Goal: Information Seeking & Learning: Learn about a topic

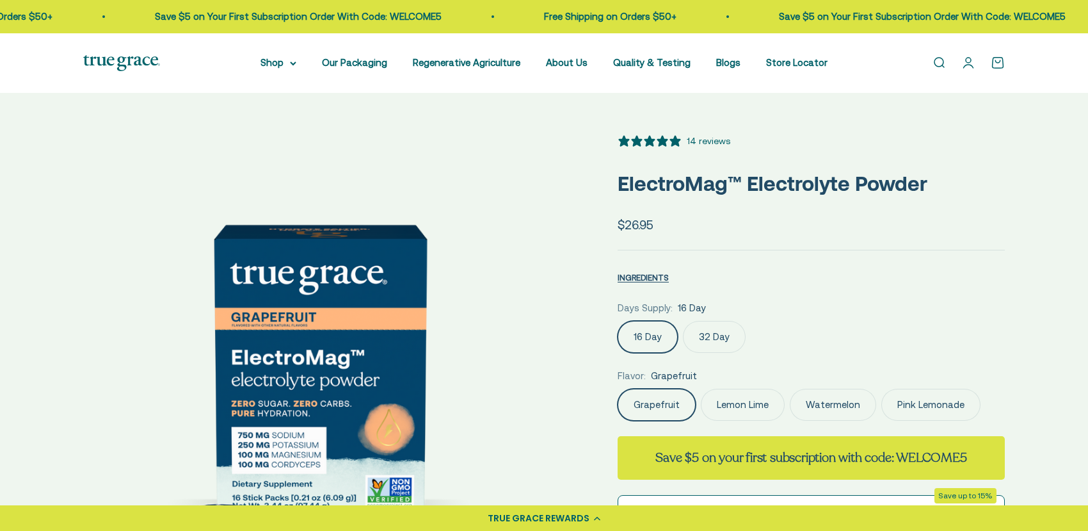
select select "3"
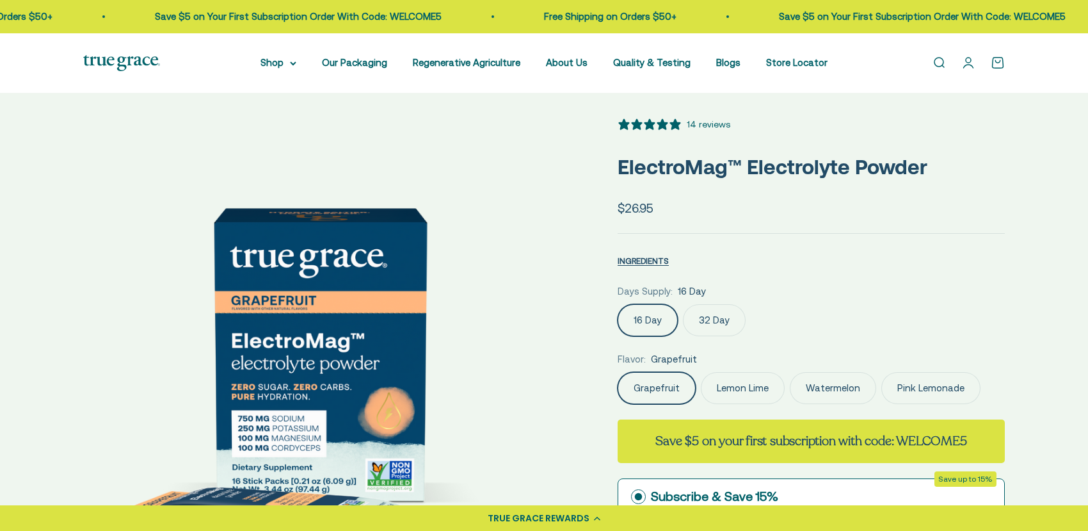
scroll to position [25, 0]
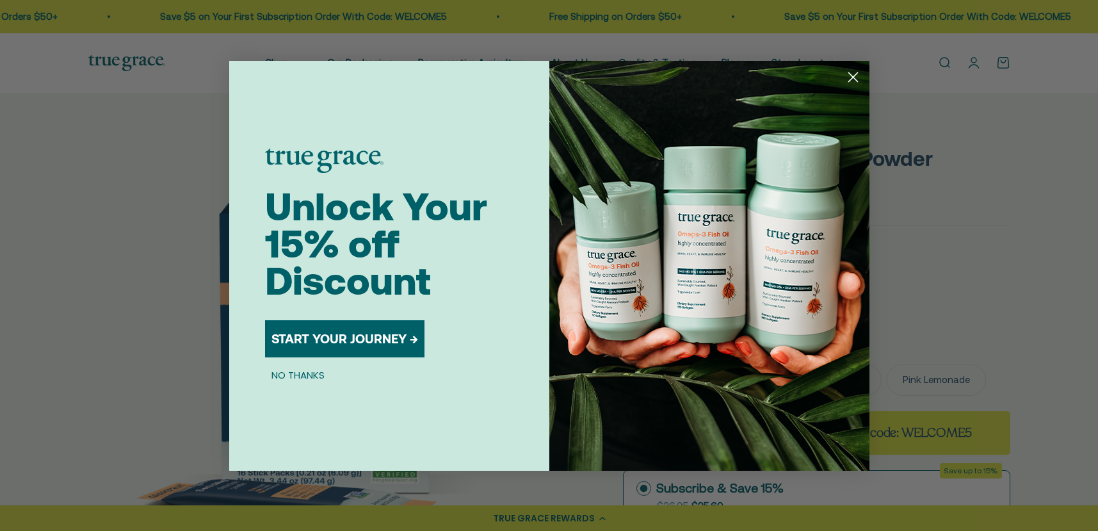
click at [847, 81] on circle "Close dialog" at bounding box center [852, 76] width 21 height 21
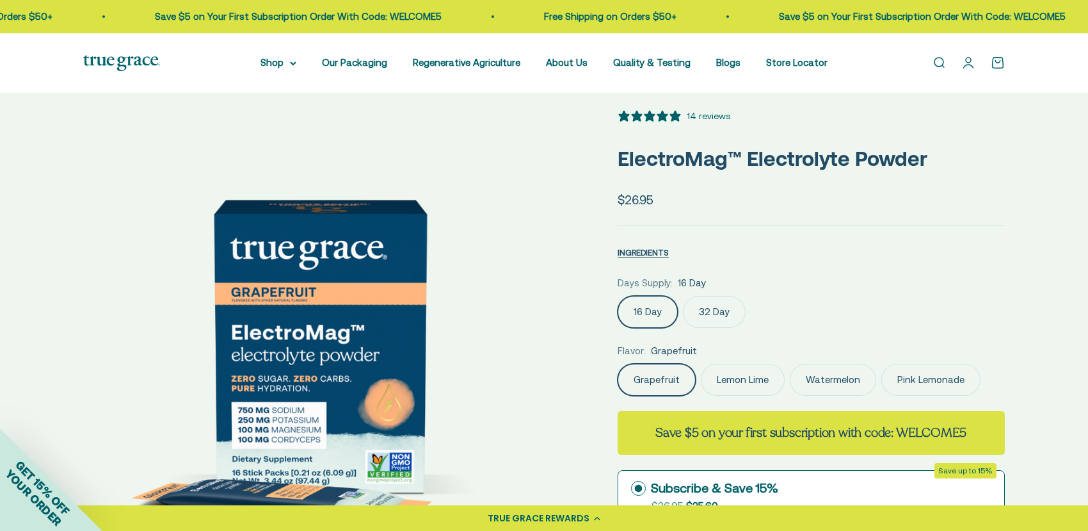
click at [81, 2] on div "Free Shipping on Orders $50+ Save $5 on Your First Subscription Order With Code…" at bounding box center [544, 16] width 1088 height 33
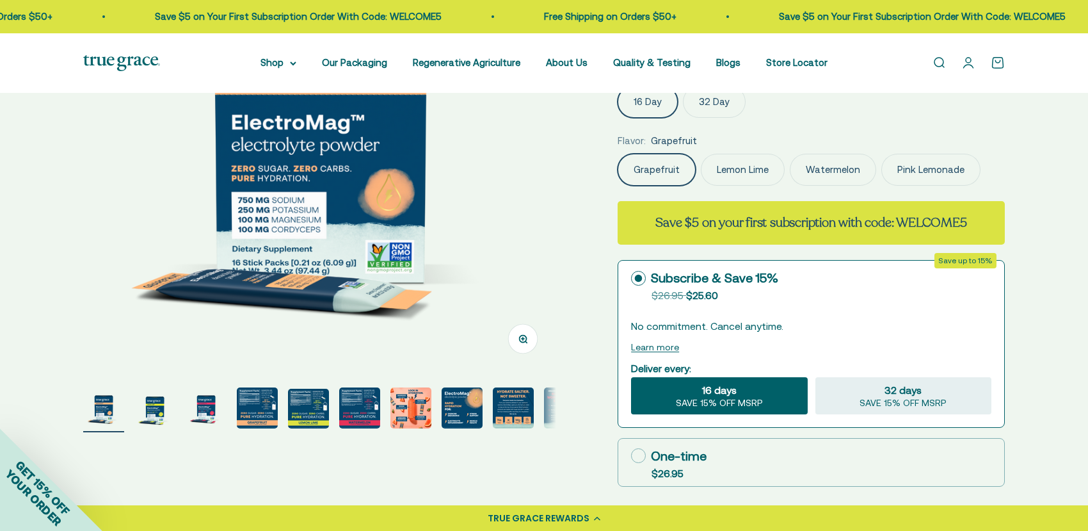
click at [262, 389] on img "Go to item 4" at bounding box center [257, 407] width 41 height 41
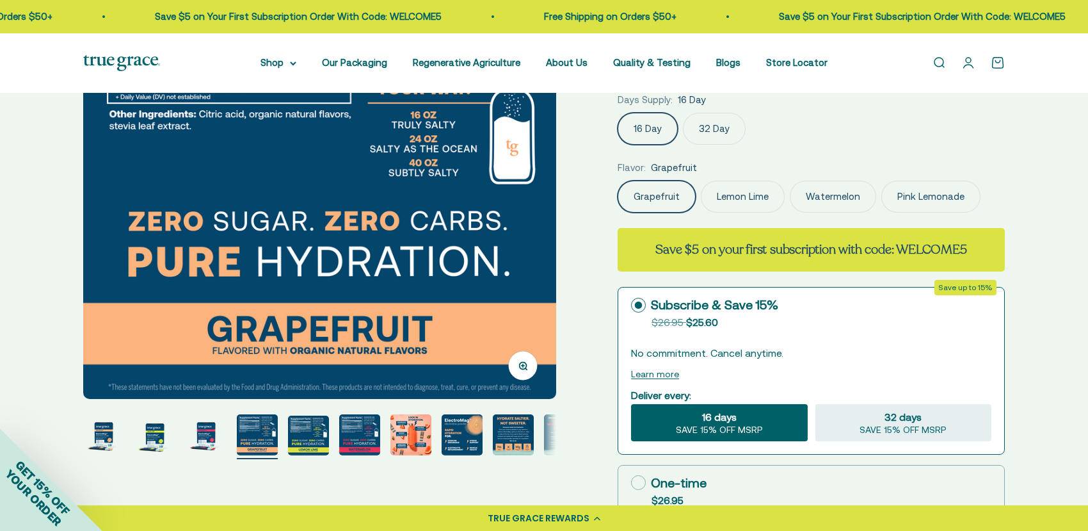
scroll to position [216, 0]
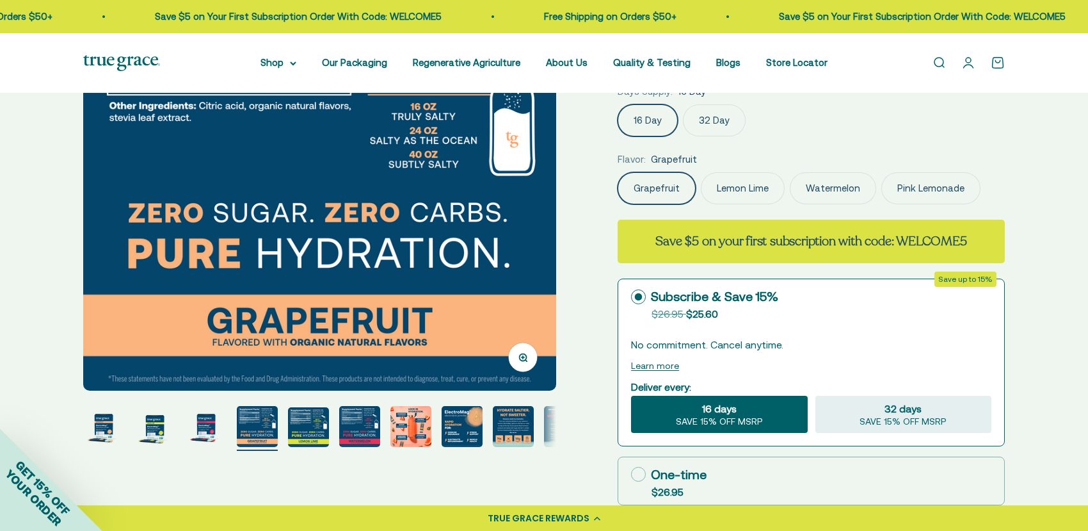
click at [205, 417] on img "Go to item 3" at bounding box center [206, 426] width 41 height 41
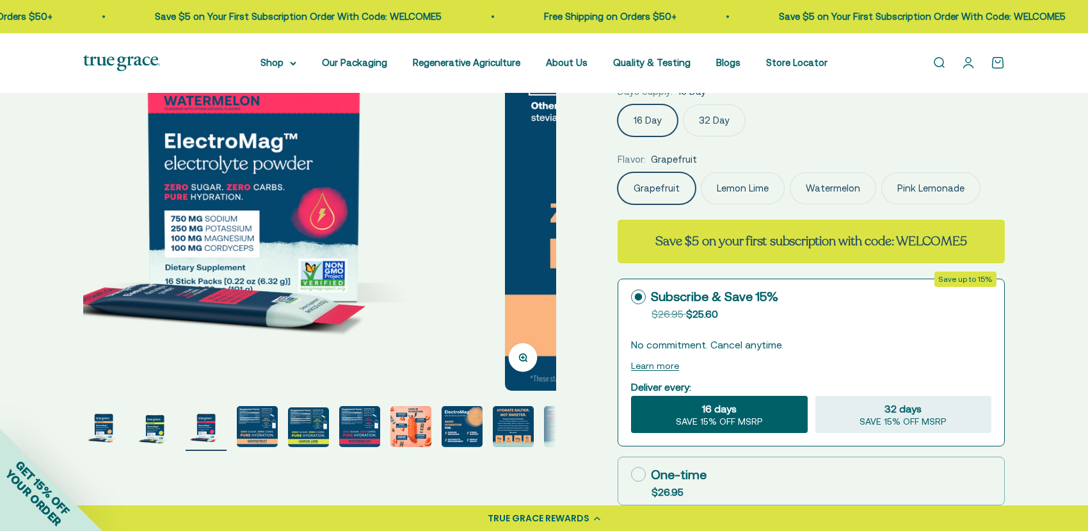
scroll to position [0, 977]
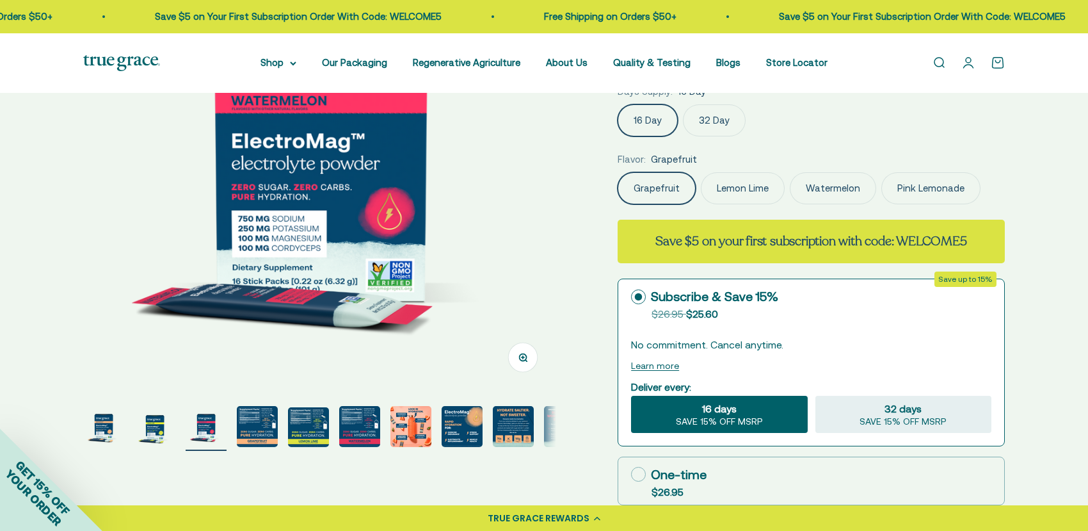
click at [191, 423] on img "Go to item 3" at bounding box center [206, 426] width 41 height 41
click at [152, 429] on img "Go to item 2" at bounding box center [154, 426] width 41 height 41
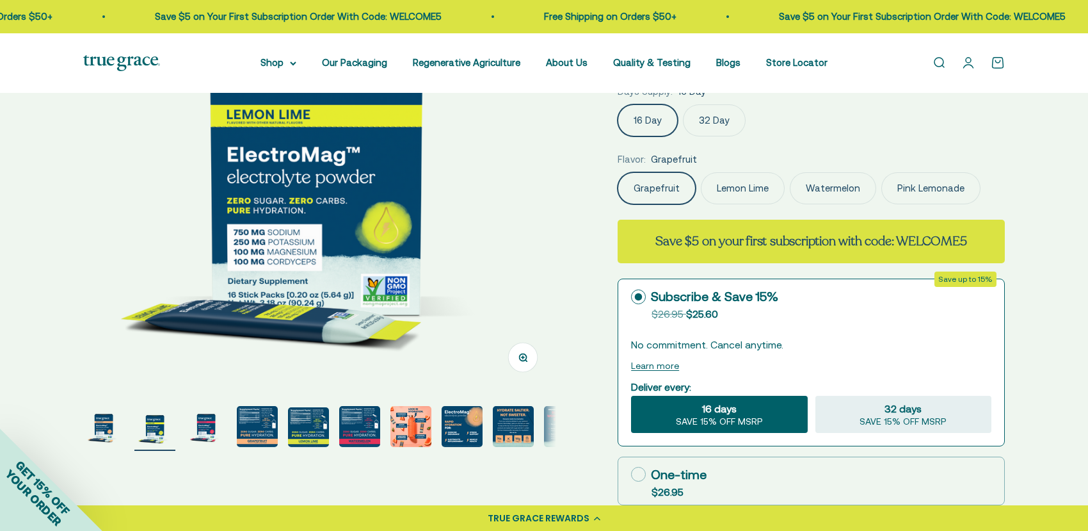
scroll to position [0, 488]
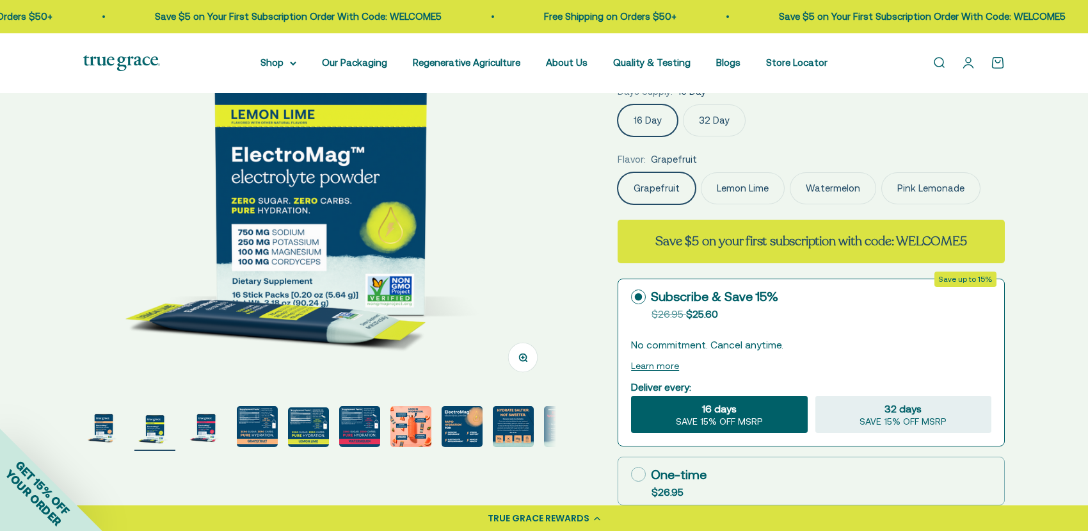
click at [114, 425] on img "Go to item 1" at bounding box center [103, 426] width 41 height 41
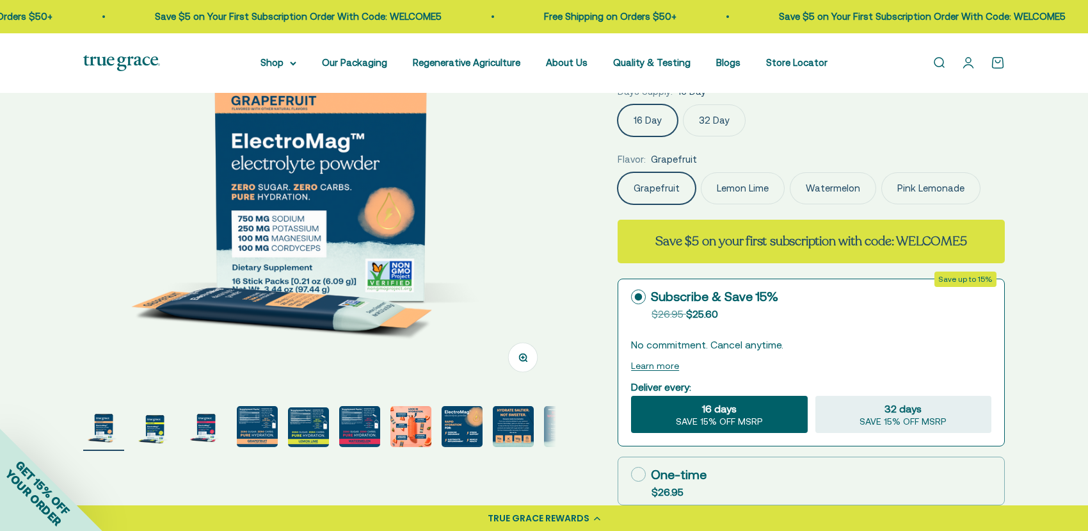
scroll to position [119, 0]
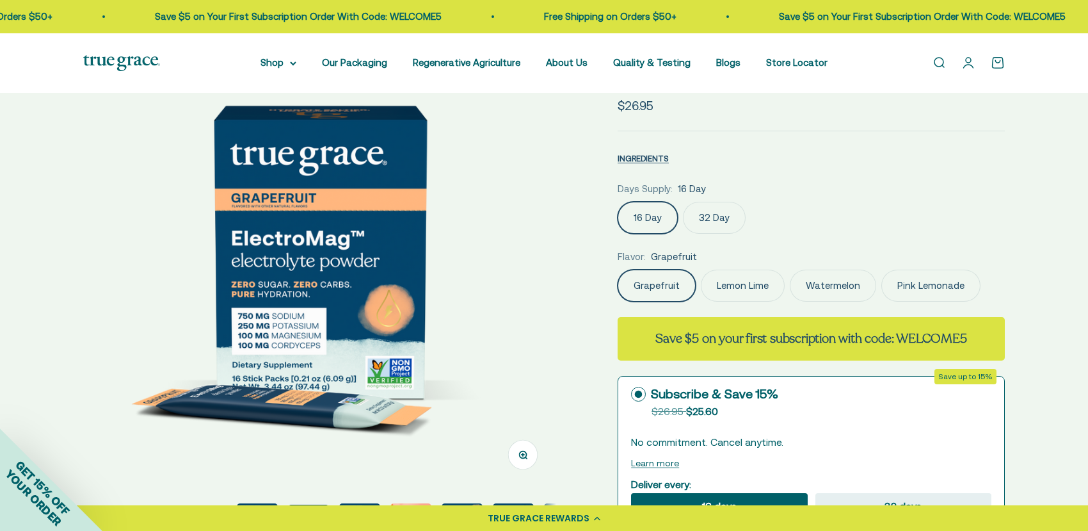
click at [340, 279] on img at bounding box center [319, 251] width 473 height 473
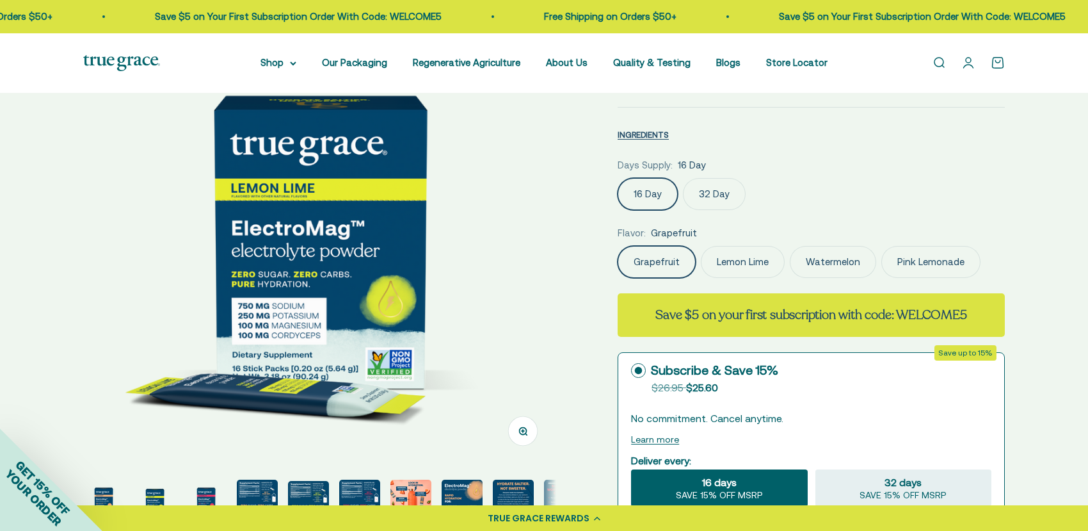
scroll to position [434, 0]
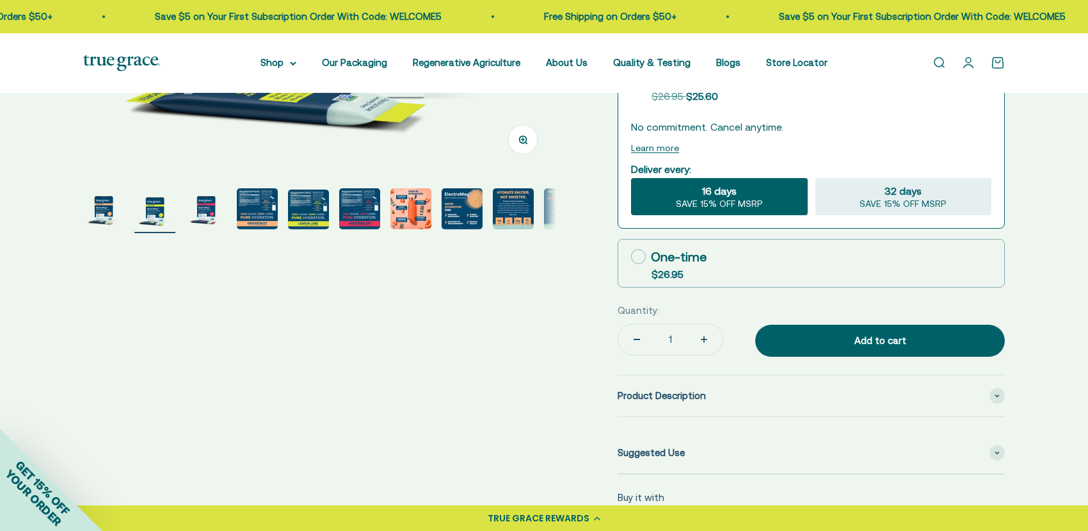
click at [103, 205] on img "Go to item 1" at bounding box center [103, 208] width 41 height 41
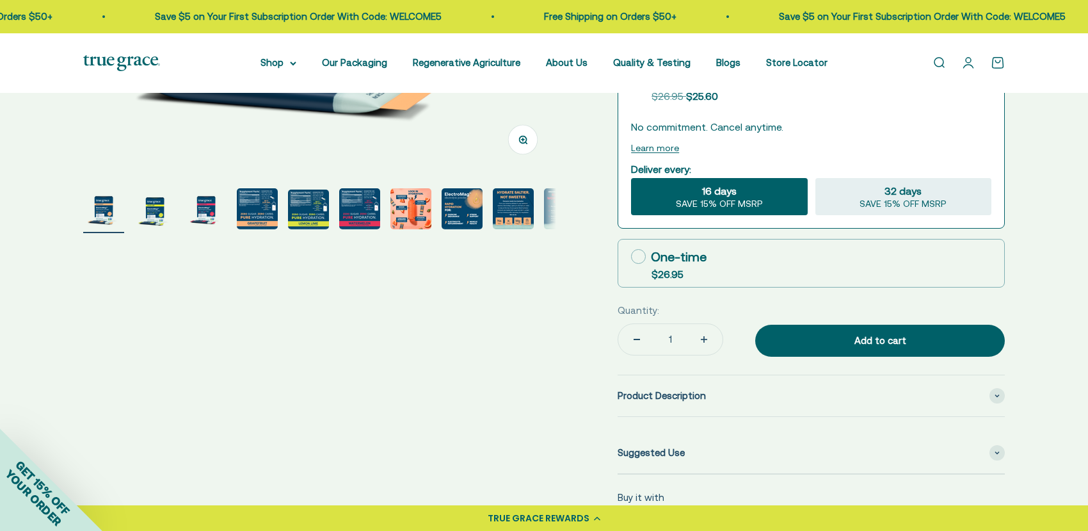
scroll to position [224, 0]
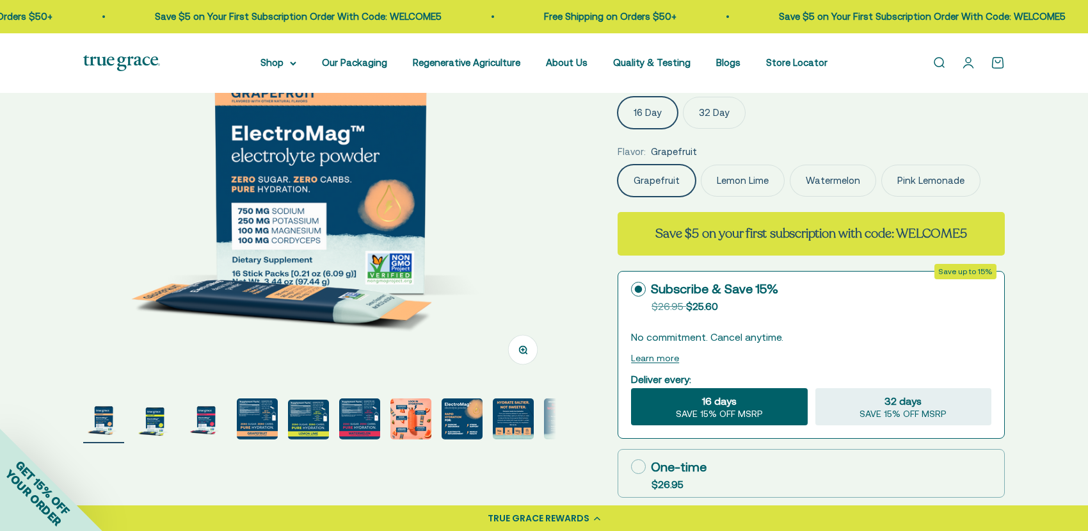
click at [145, 406] on img "Go to item 2" at bounding box center [154, 418] width 41 height 41
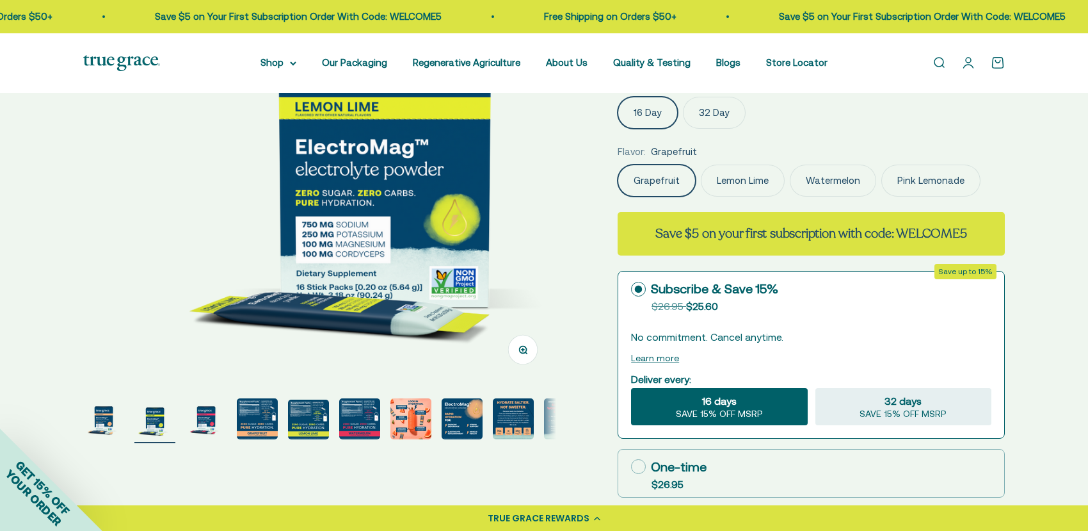
scroll to position [0, 488]
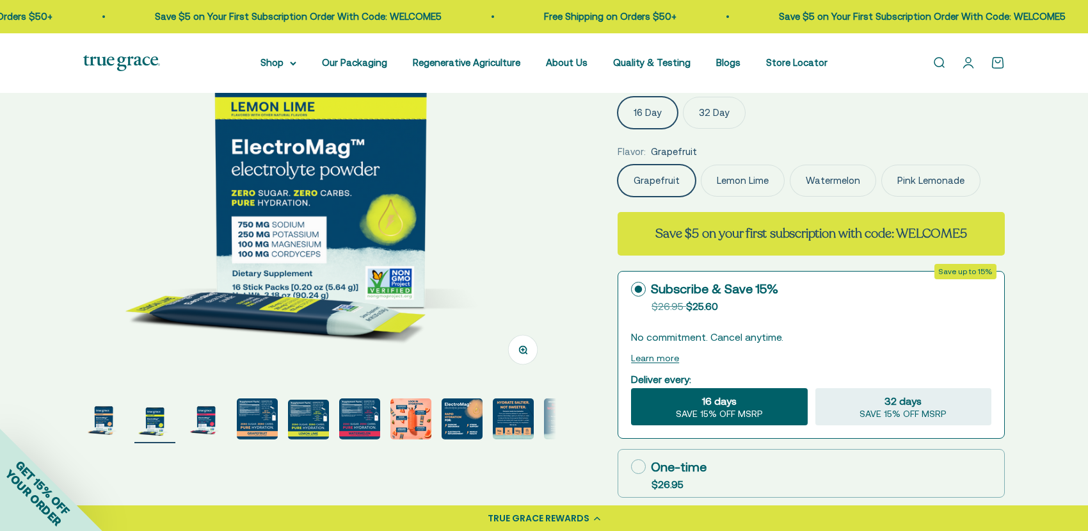
click at [189, 429] on img "Go to item 3" at bounding box center [206, 418] width 41 height 41
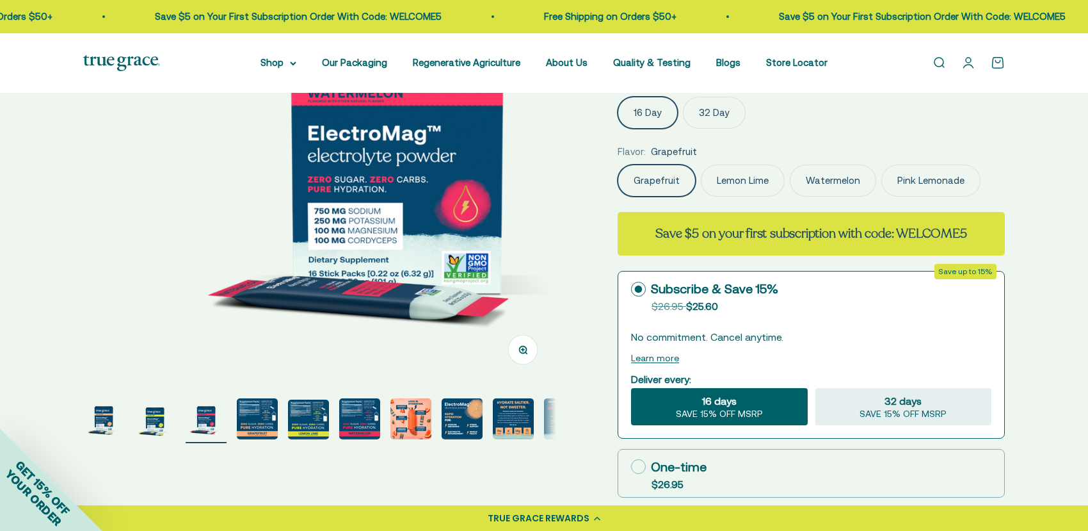
scroll to position [0, 977]
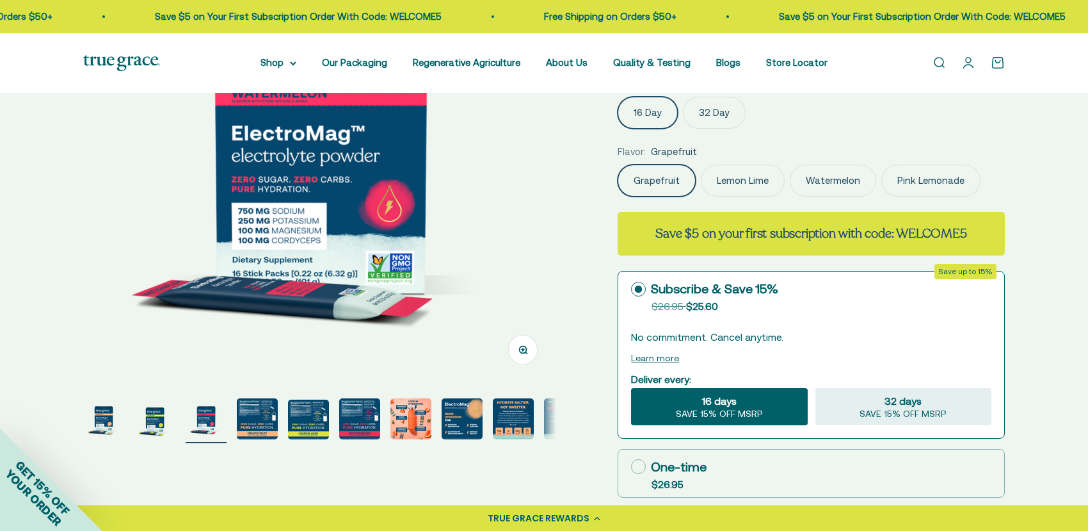
click at [261, 419] on img "Go to item 4" at bounding box center [257, 418] width 41 height 41
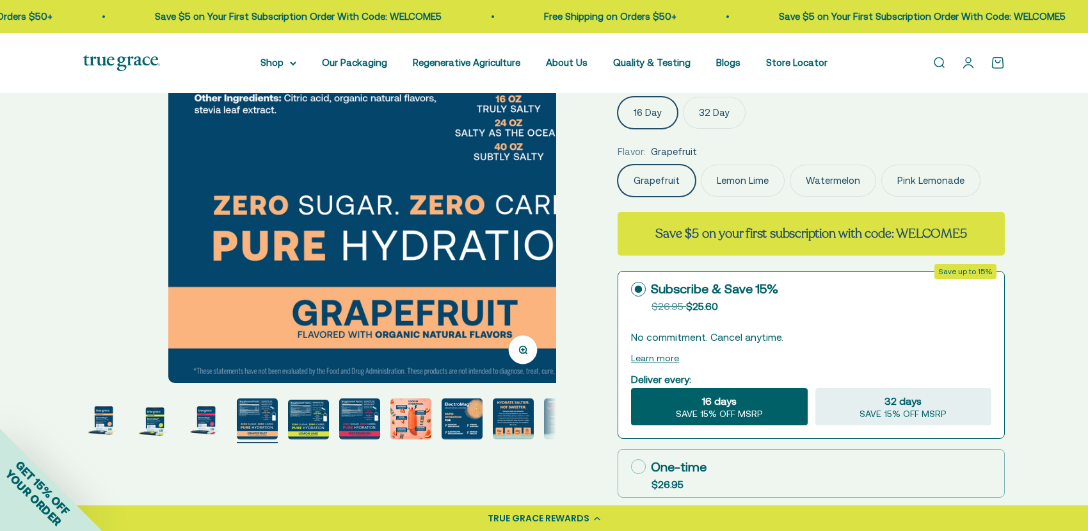
scroll to position [0, 1466]
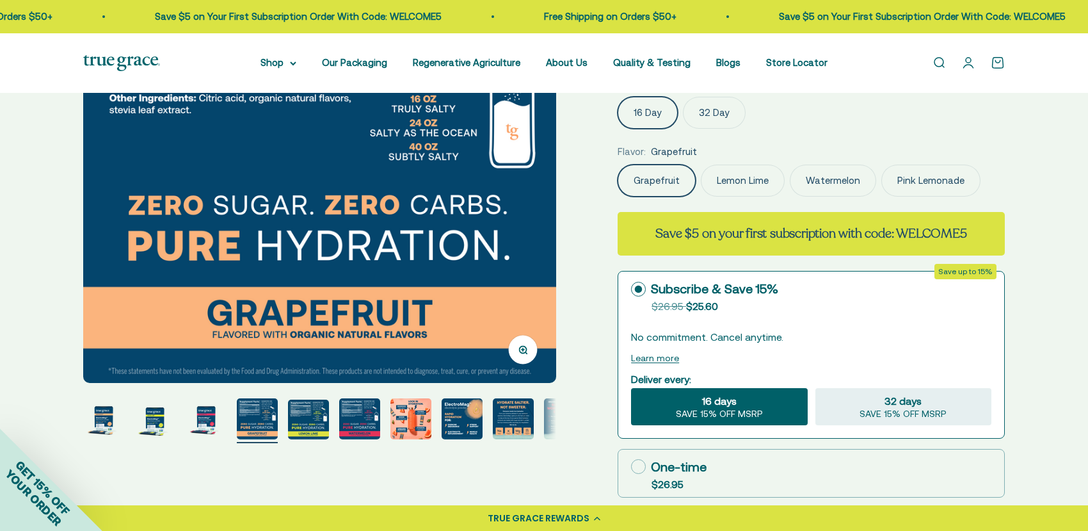
click at [319, 428] on img "Go to item 5" at bounding box center [308, 419] width 41 height 40
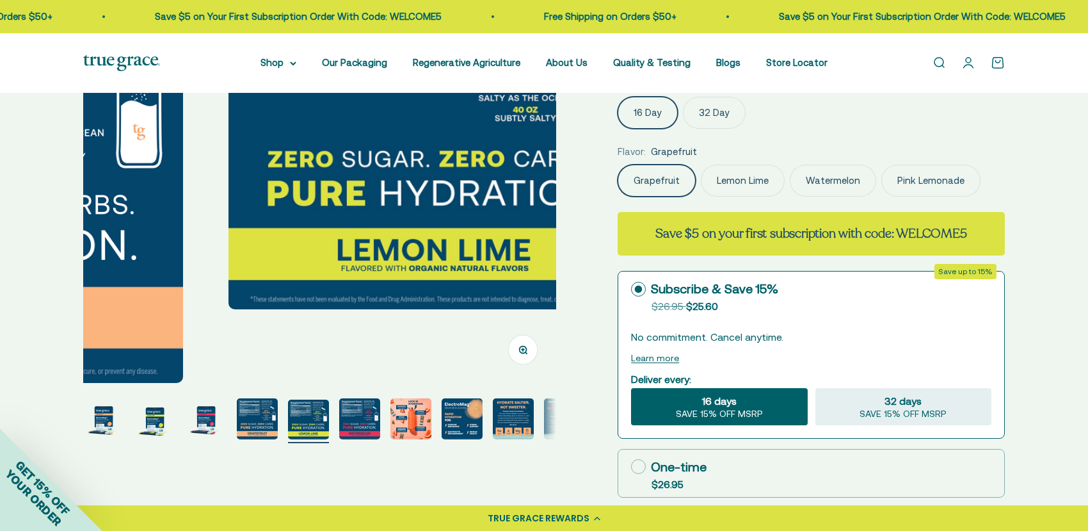
scroll to position [0, 1954]
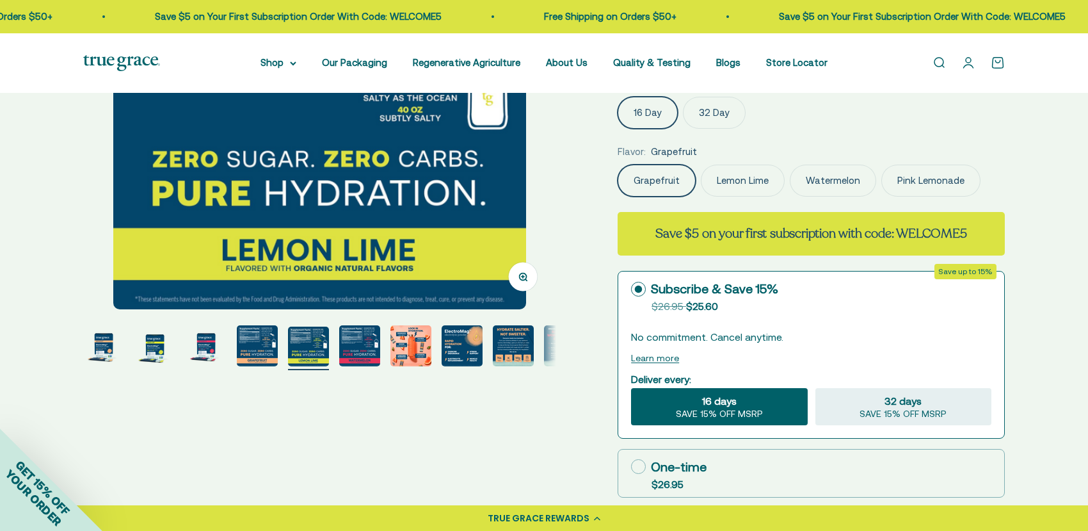
click at [339, 344] on img "Go to item 6" at bounding box center [359, 345] width 41 height 41
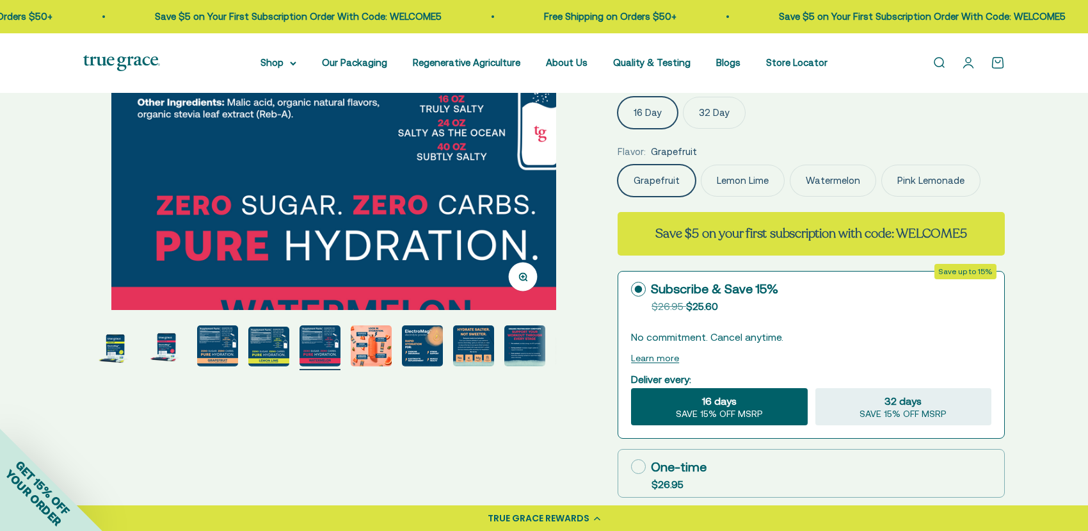
scroll to position [0, 2442]
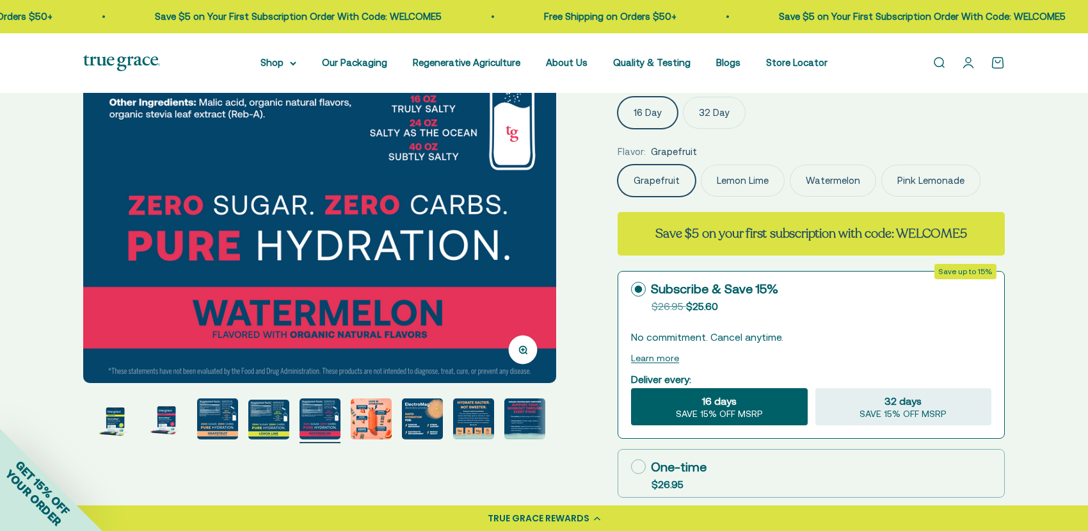
click at [376, 431] on img "Go to item 7" at bounding box center [371, 418] width 41 height 41
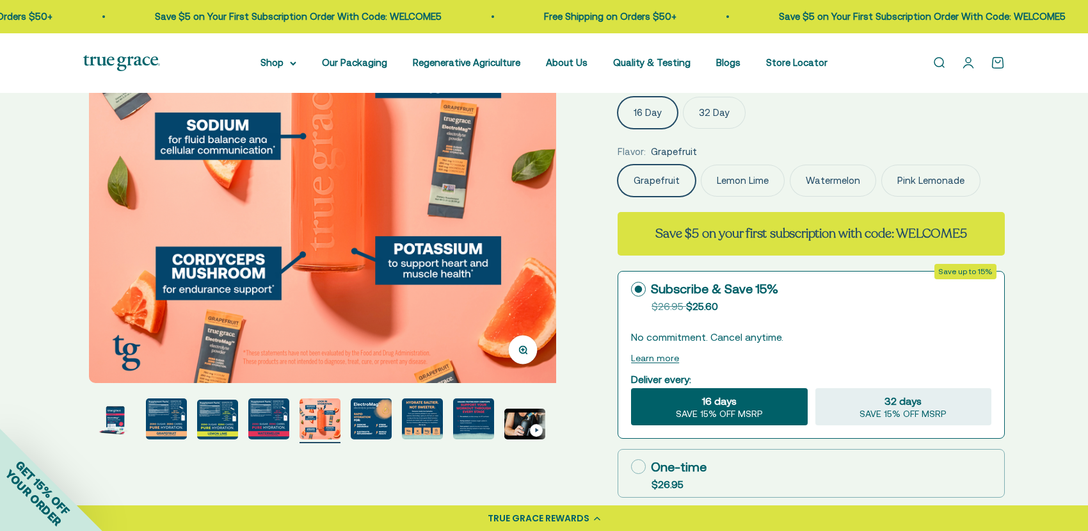
scroll to position [0, 2931]
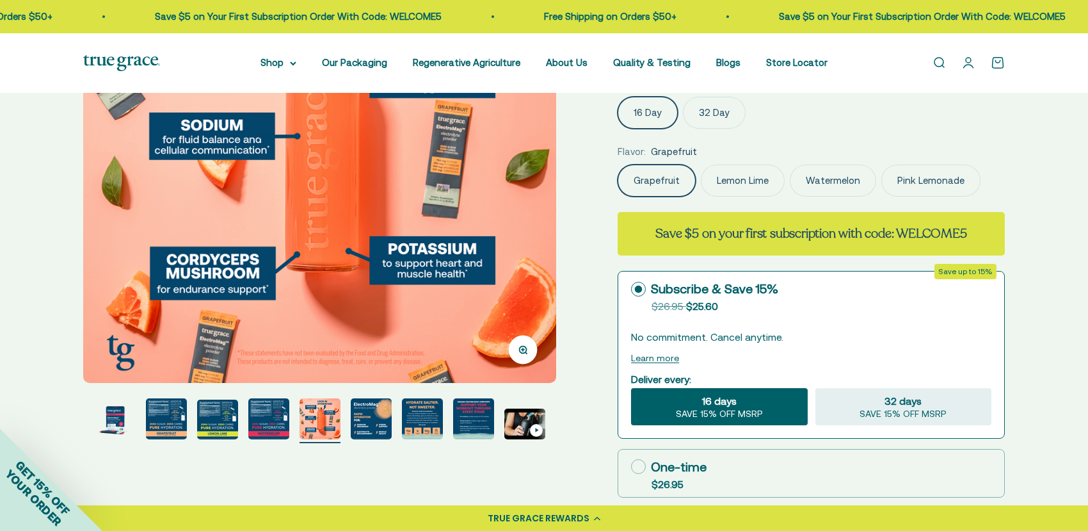
click at [381, 428] on img "Go to item 8" at bounding box center [371, 418] width 41 height 41
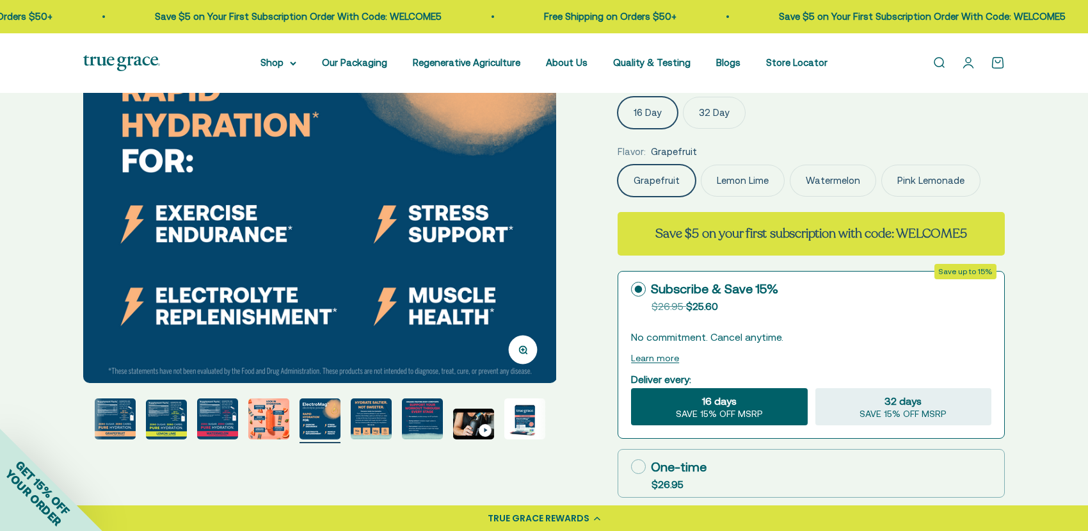
click at [362, 413] on img "Go to item 9" at bounding box center [371, 418] width 41 height 41
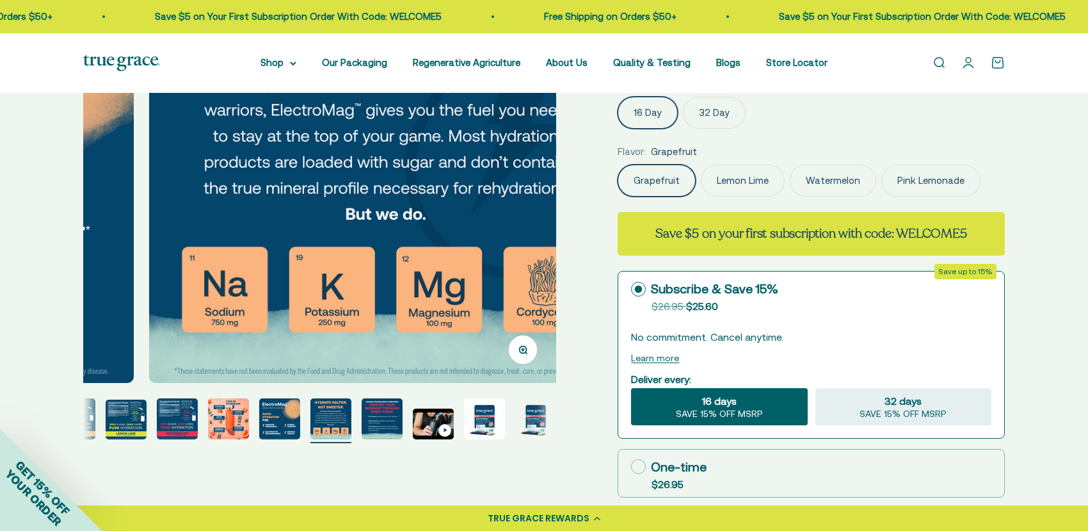
scroll to position [0, 3908]
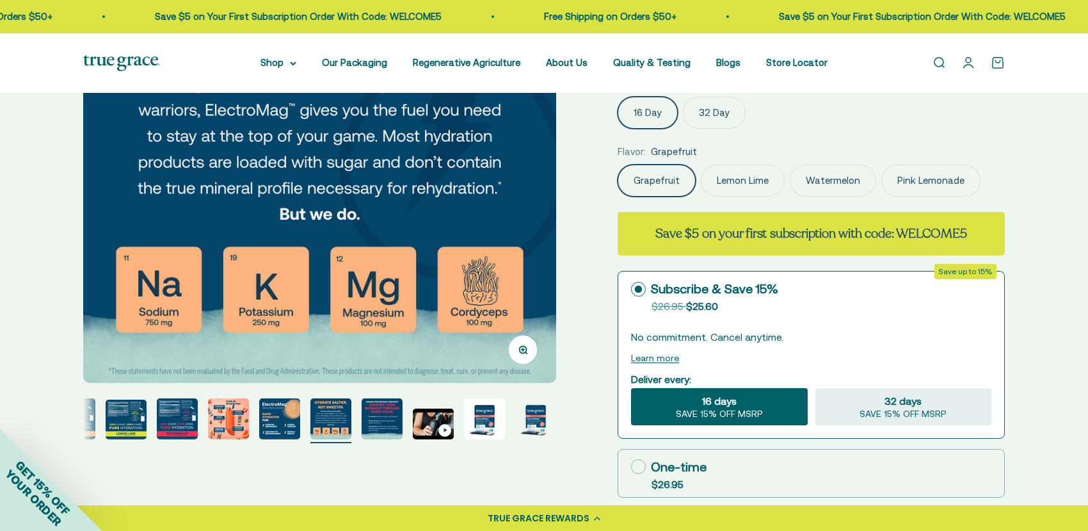
click at [378, 417] on img "Go to item 10" at bounding box center [382, 418] width 41 height 41
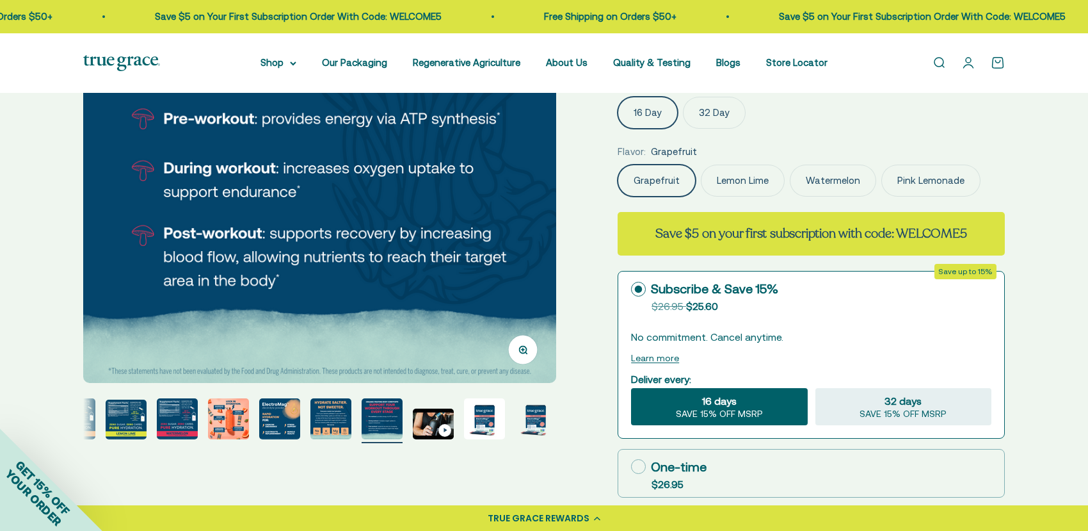
click at [328, 416] on img "Go to item 9" at bounding box center [330, 418] width 41 height 41
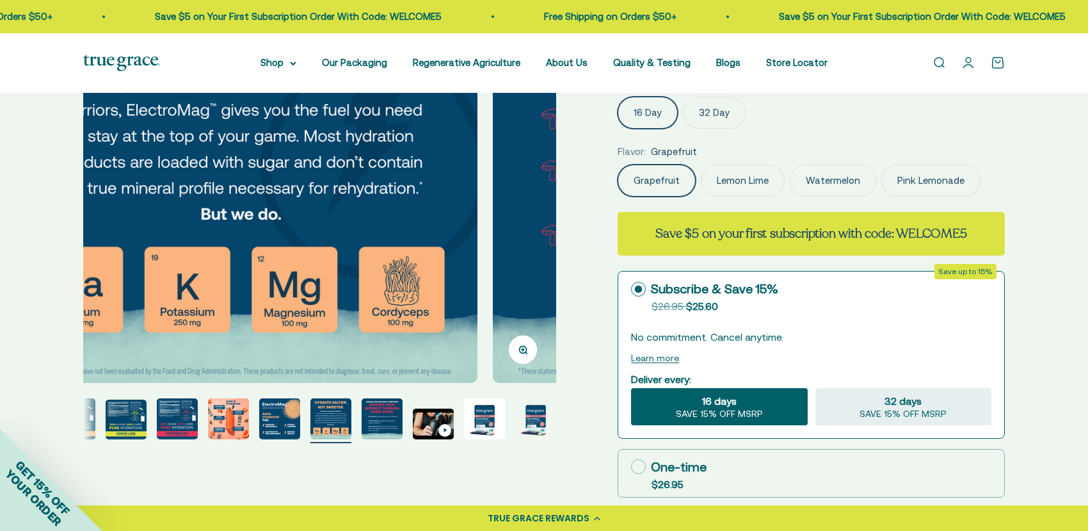
scroll to position [0, 3908]
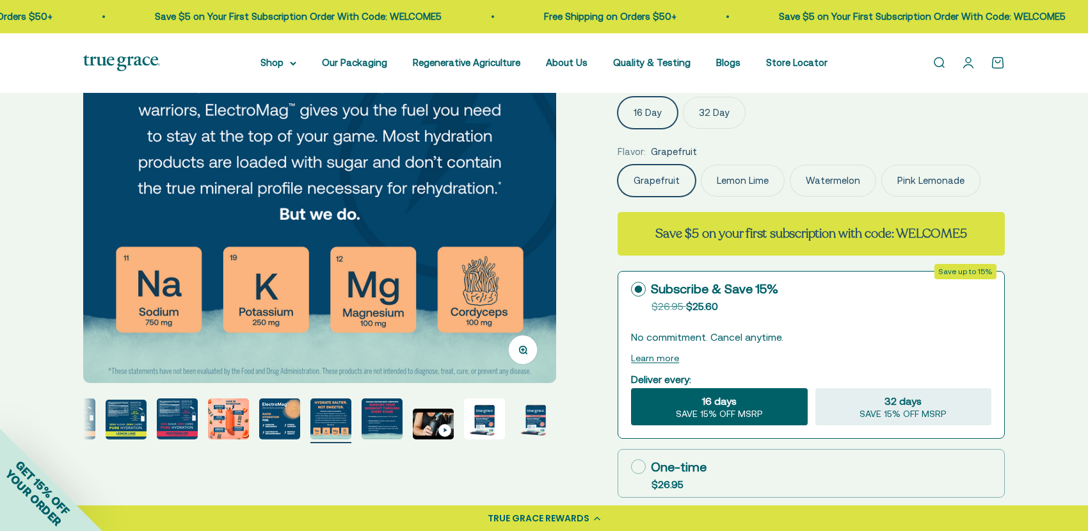
click at [492, 414] on img "Go to item 12" at bounding box center [484, 418] width 41 height 41
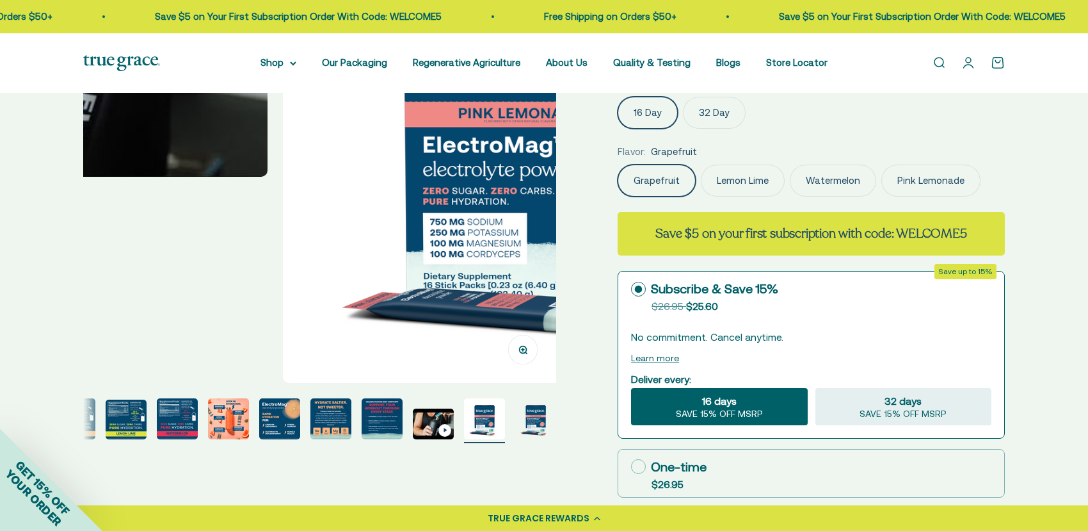
scroll to position [0, 5373]
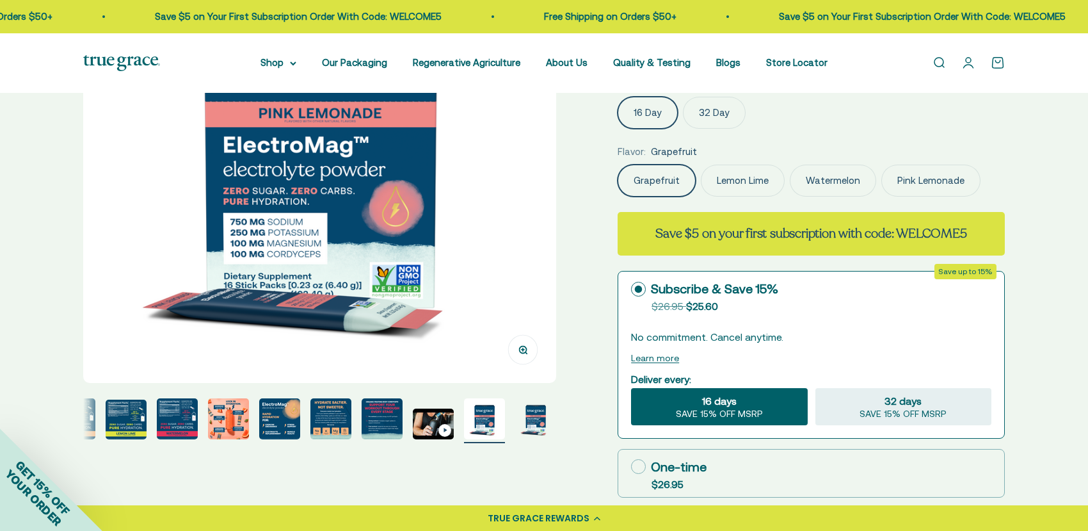
click at [546, 430] on img "Go to item 13" at bounding box center [535, 418] width 41 height 41
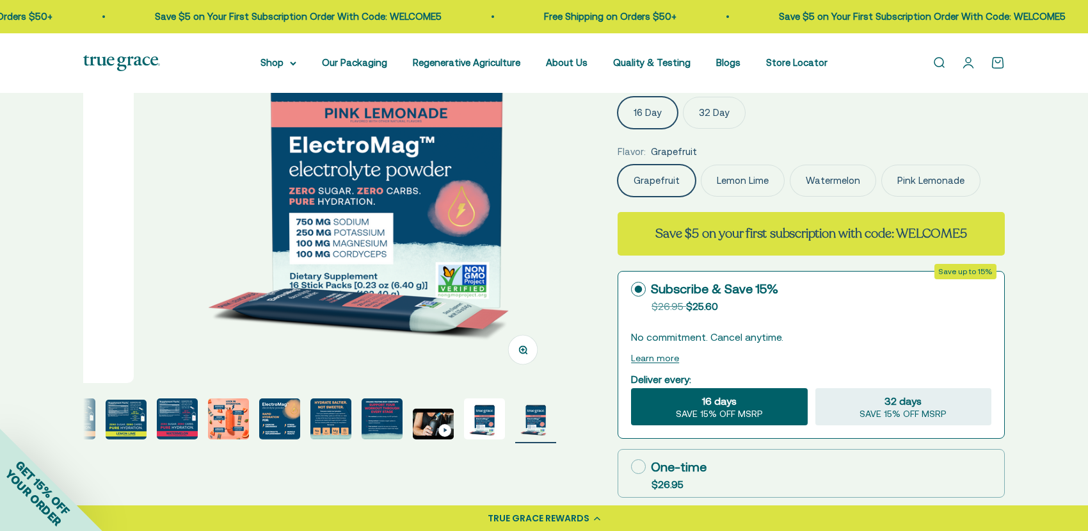
scroll to position [0, 5861]
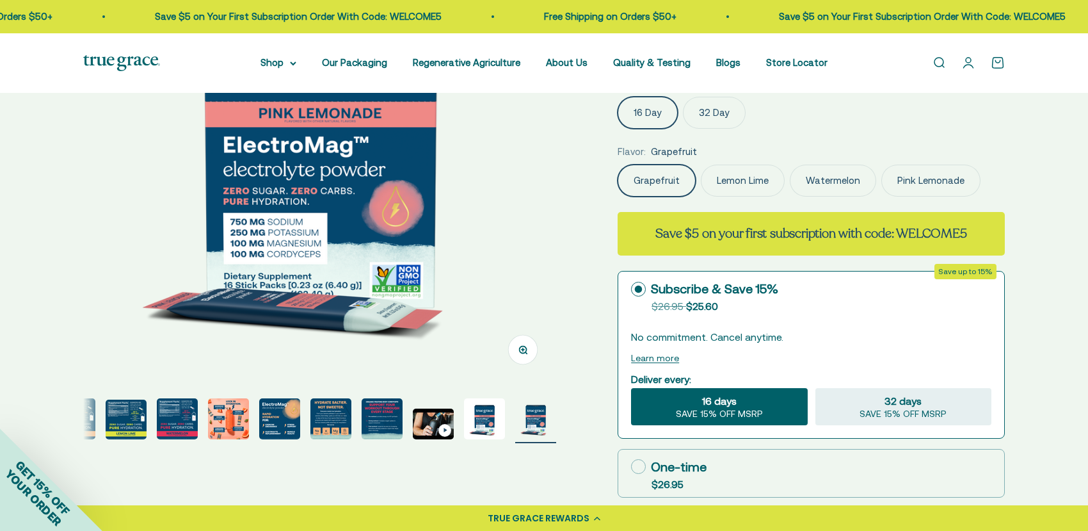
click at [356, 415] on page-dots at bounding box center [319, 420] width 473 height 45
click at [349, 414] on img "Go to item 9" at bounding box center [330, 418] width 41 height 41
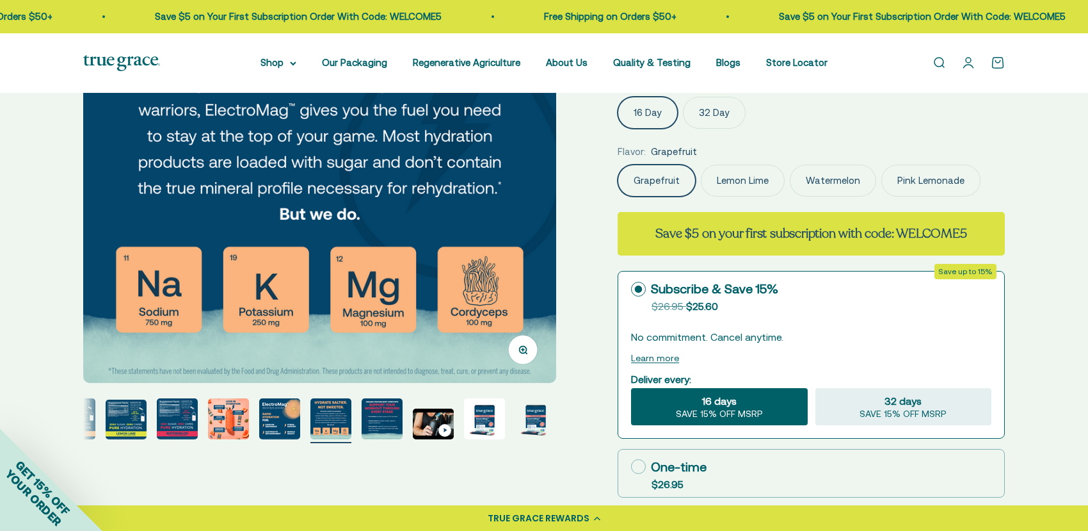
click at [387, 419] on img "Go to item 10" at bounding box center [382, 418] width 41 height 41
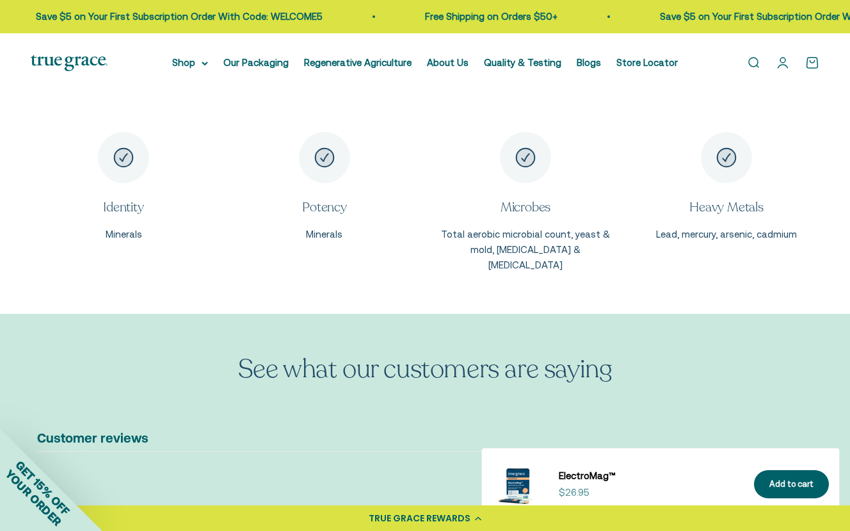
scroll to position [2497, 0]
